Goal: Transaction & Acquisition: Purchase product/service

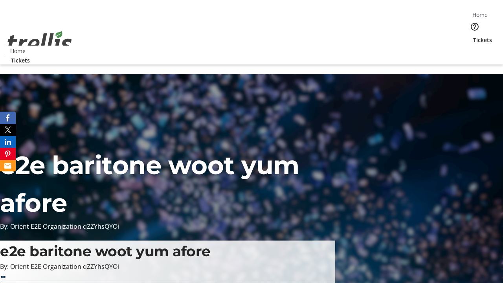
click at [474, 36] on span "Tickets" at bounding box center [483, 40] width 19 height 8
